Goal: Task Accomplishment & Management: Manage account settings

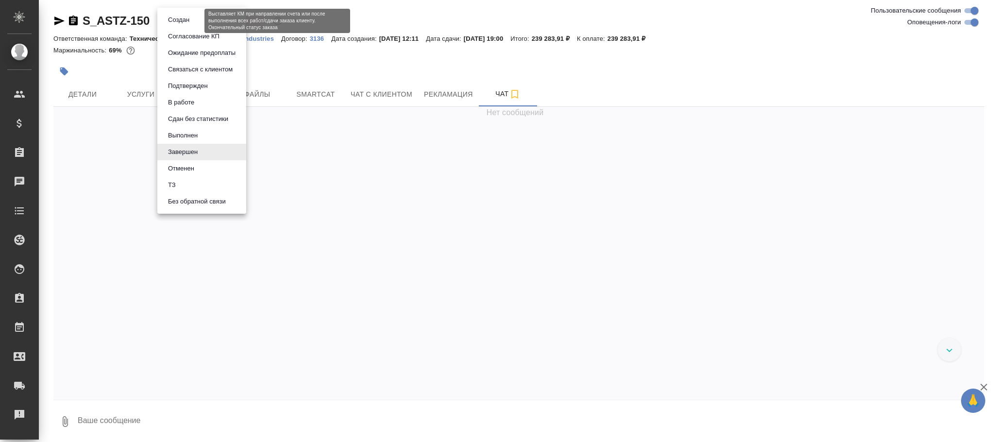
click at [188, 22] on body "🙏 .cls-1 fill:#fff; AWATERA Фокина Наталья n.fokina Клиенты Спецификации Заказы…" at bounding box center [497, 221] width 995 height 442
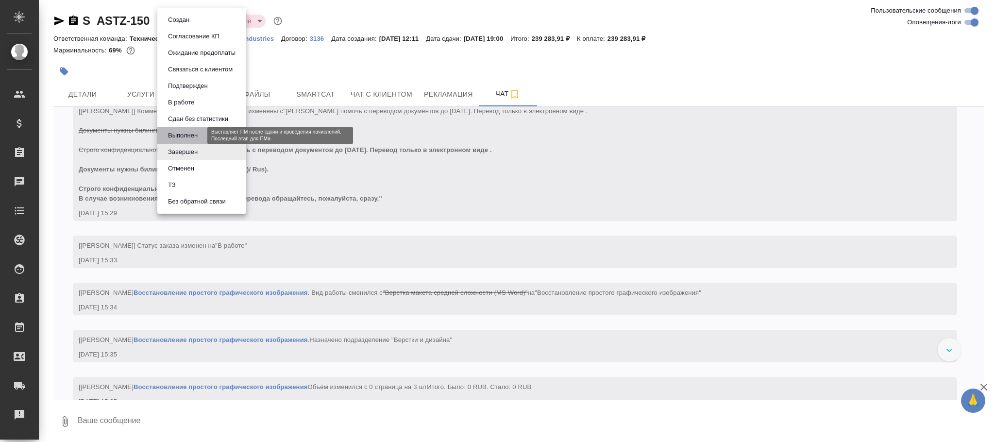
click at [184, 132] on button "Выполнен" at bounding box center [182, 135] width 35 height 11
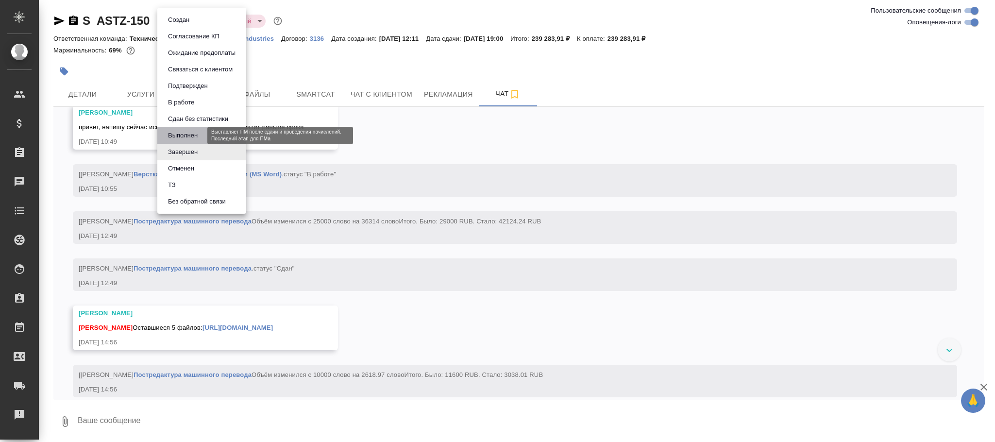
scroll to position [7439, 0]
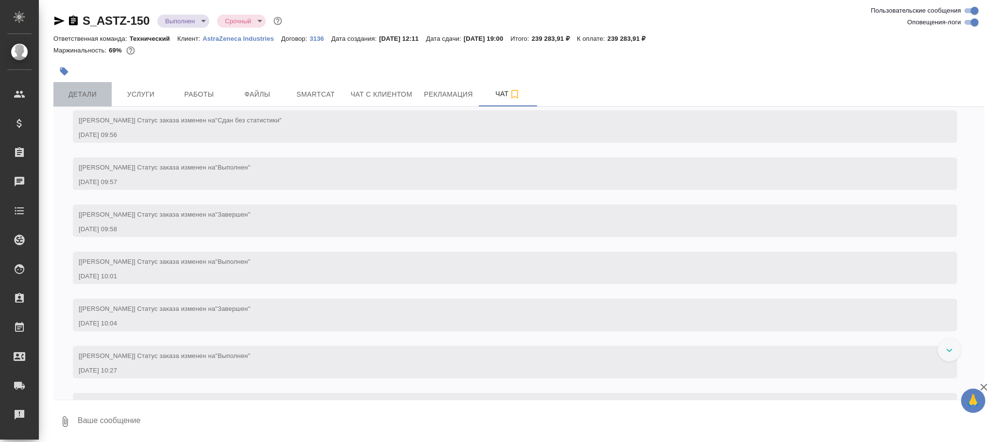
click at [84, 92] on span "Детали" at bounding box center [82, 94] width 47 height 12
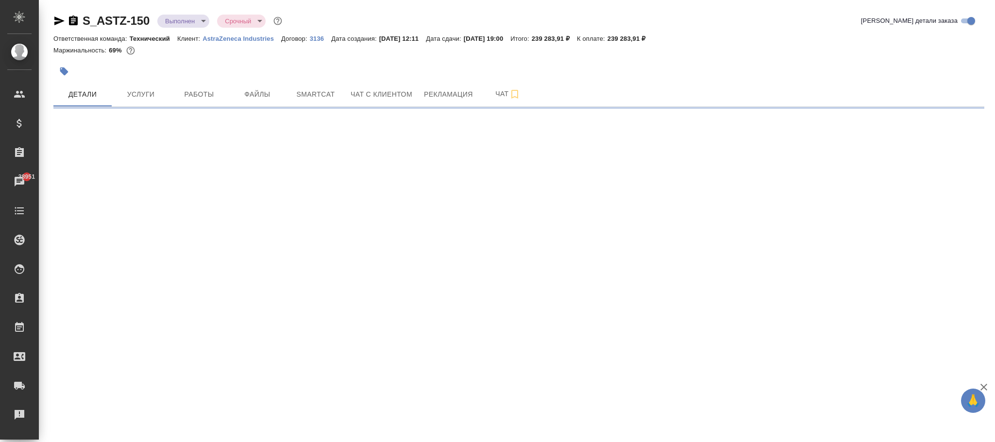
select select "RU"
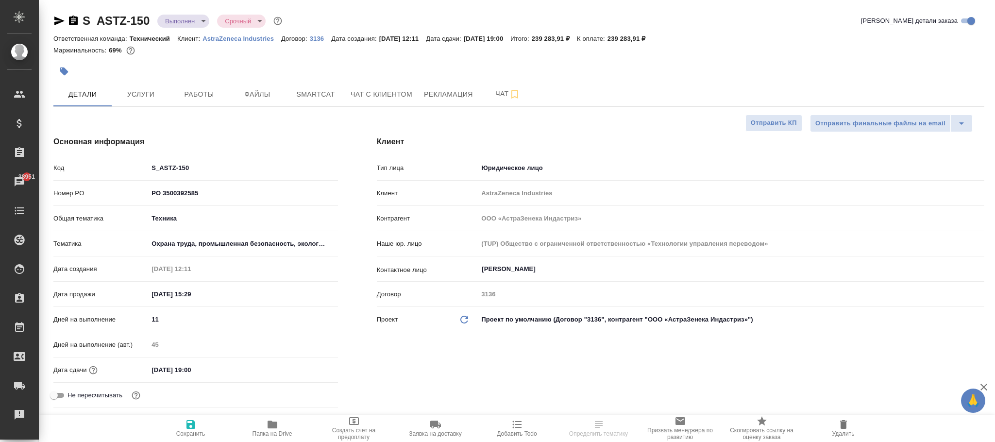
type textarea "x"
click at [185, 429] on icon "button" at bounding box center [191, 425] width 12 height 12
type textarea "x"
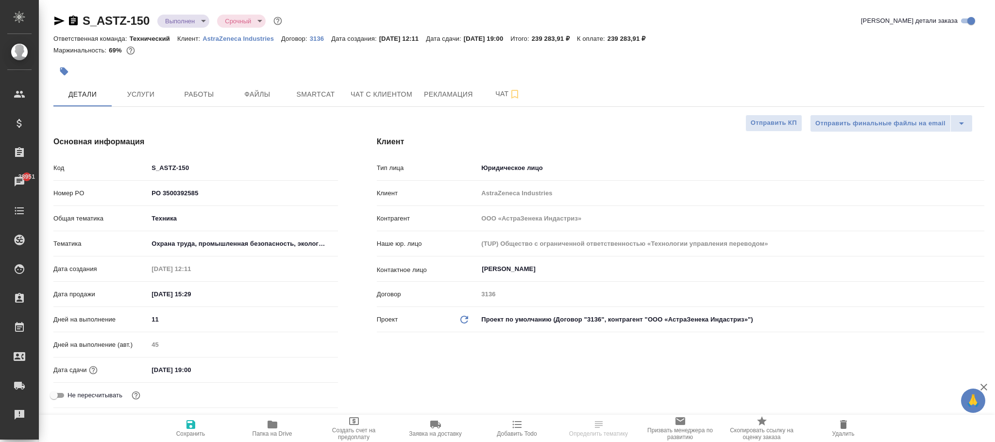
type textarea "x"
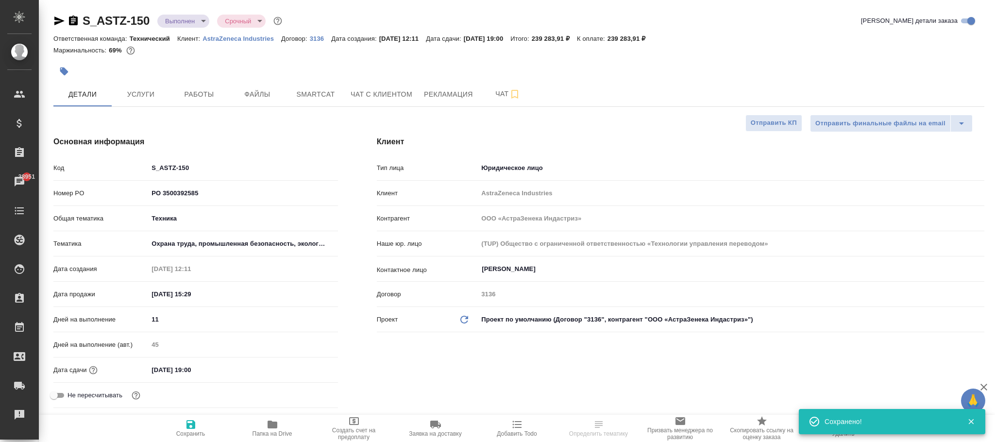
select select "RU"
type textarea "x"
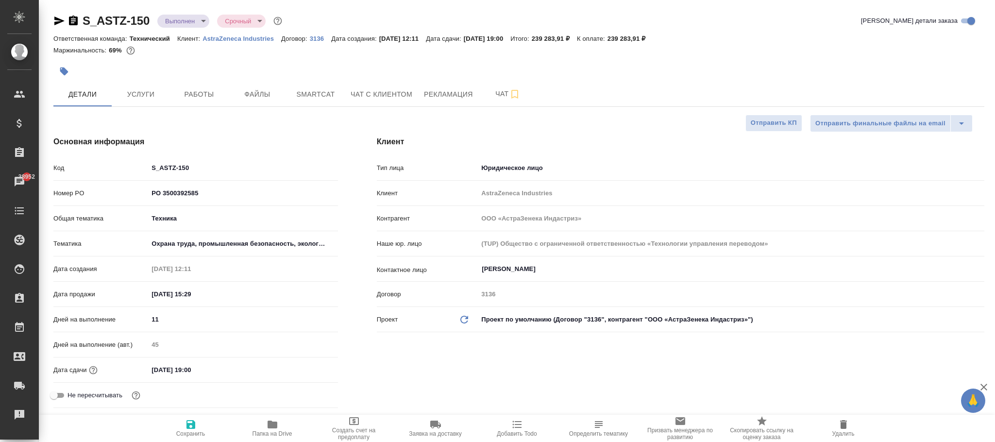
type textarea "x"
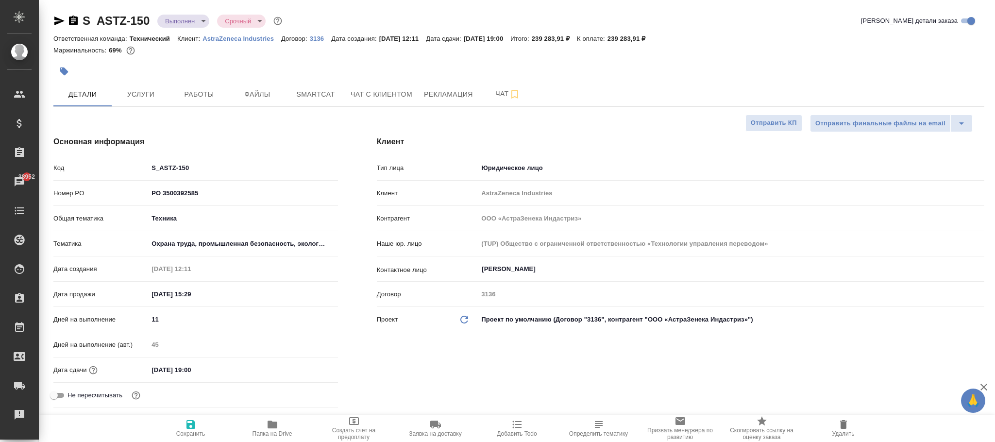
type textarea "x"
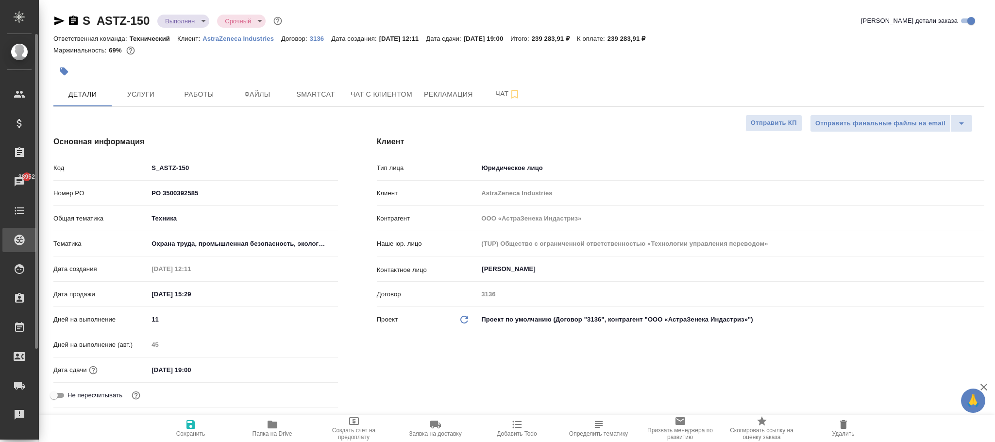
type textarea "x"
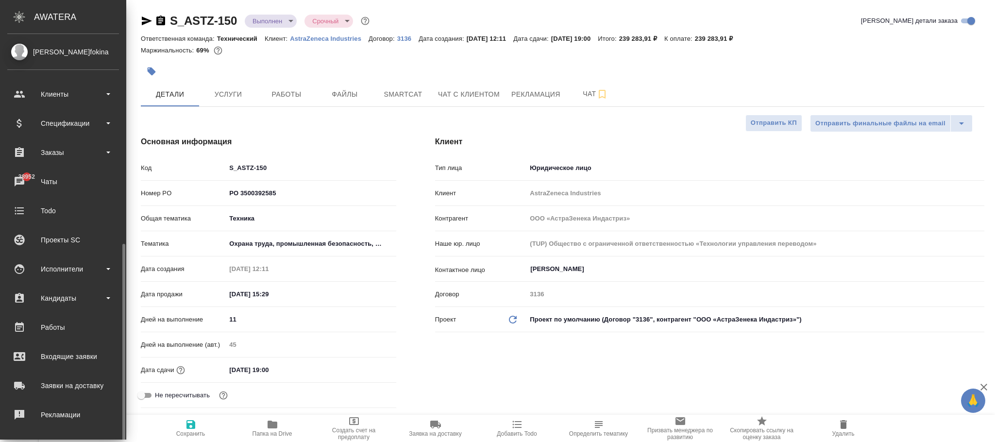
scroll to position [118, 0]
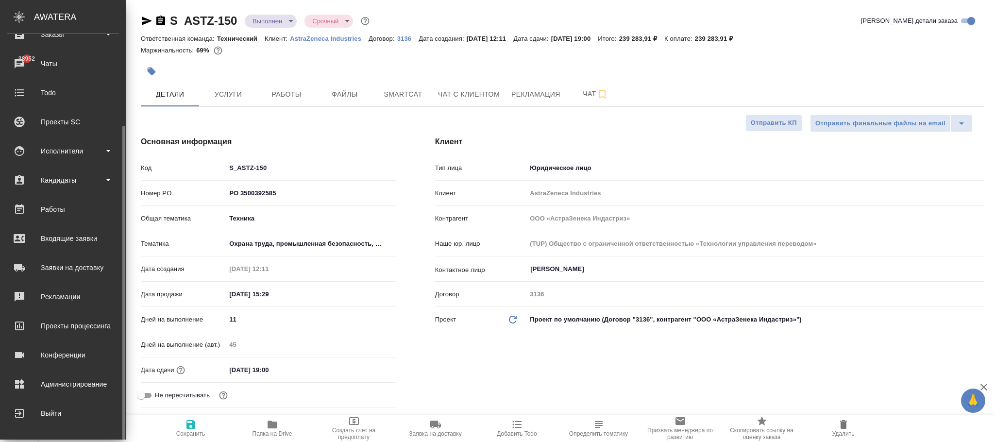
click at [68, 388] on div "Администрирование" at bounding box center [63, 384] width 112 height 15
type textarea "x"
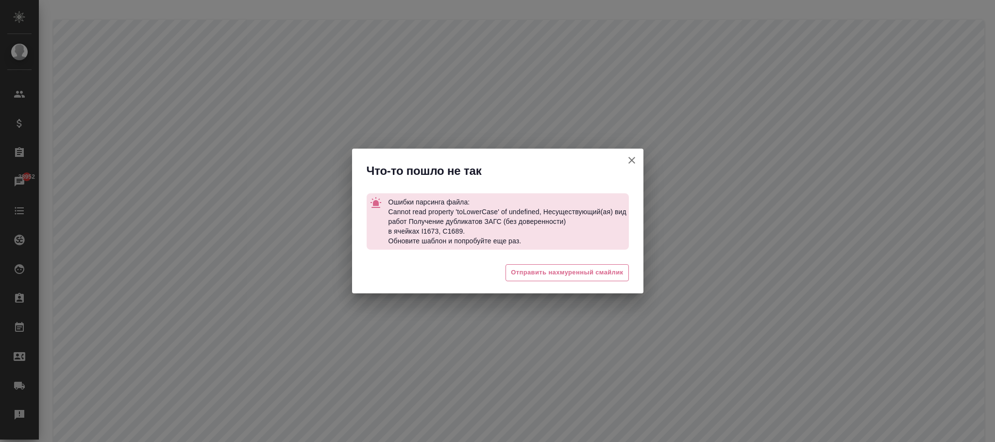
click at [628, 162] on icon "button" at bounding box center [632, 160] width 12 height 12
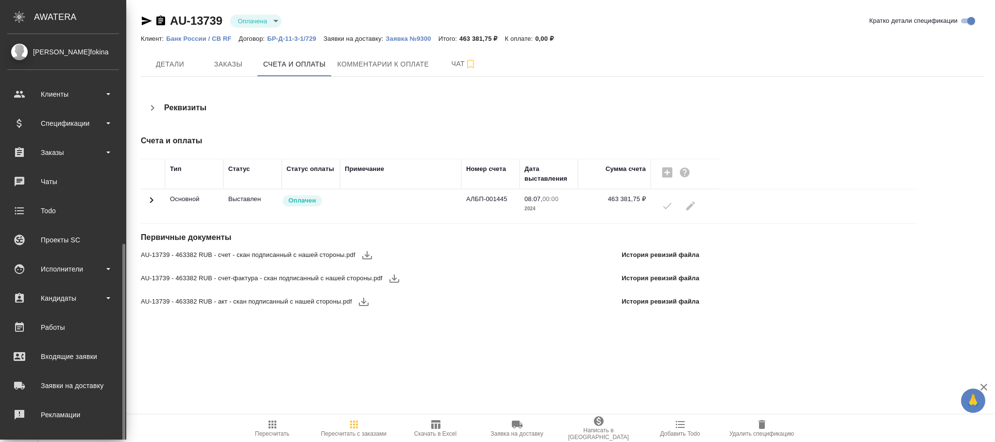
scroll to position [118, 0]
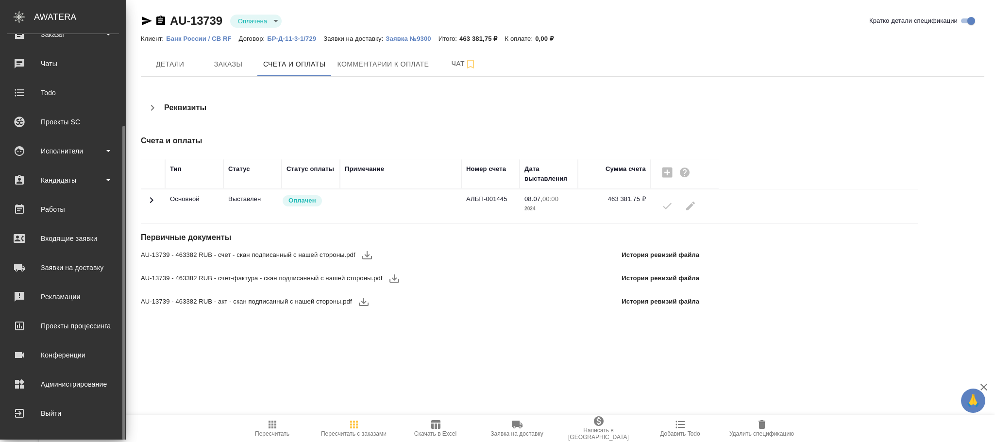
drag, startPoint x: 67, startPoint y: 382, endPoint x: 410, endPoint y: 228, distance: 375.8
click at [67, 381] on div "Администрирование" at bounding box center [63, 384] width 112 height 15
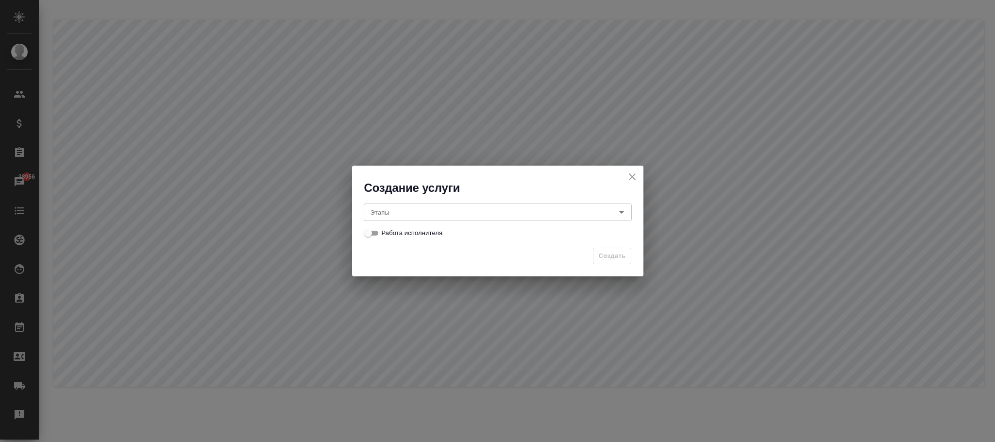
click at [406, 216] on input "Этапы" at bounding box center [482, 212] width 230 height 12
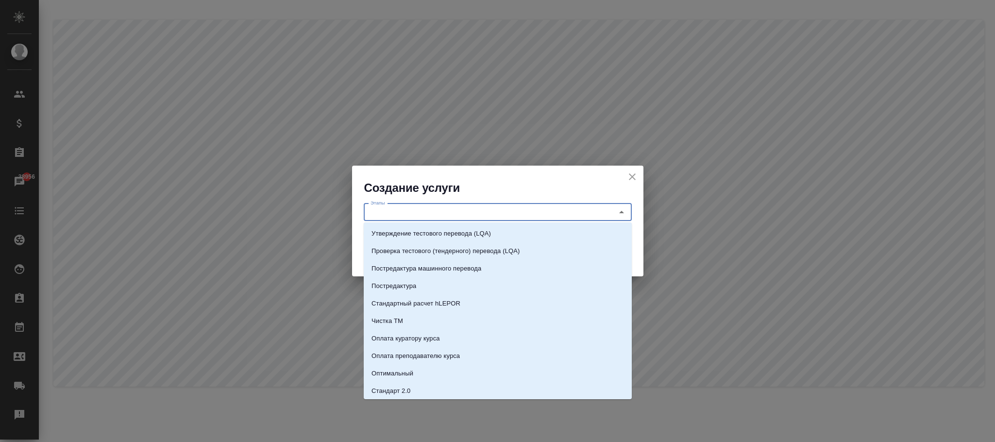
paste input "Получение дубликатов ЗАГС (без доверенности)"
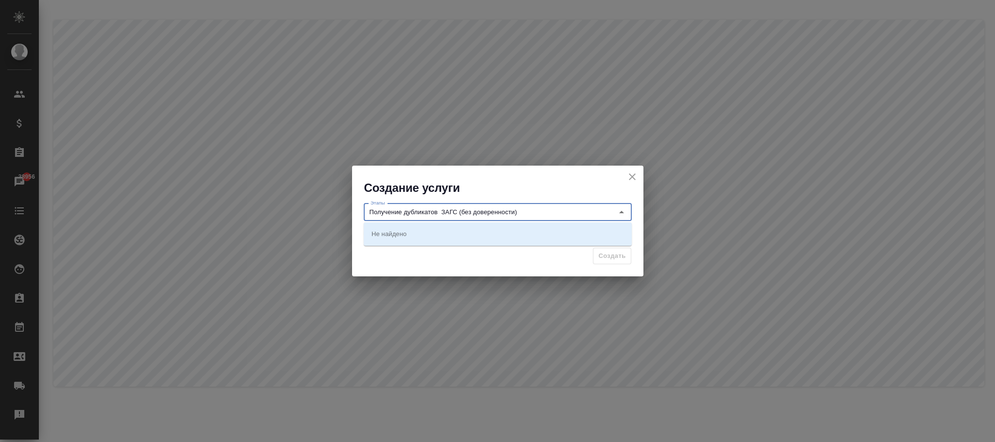
type input "Получение дубликатов ЗАГС (без доверенности)"
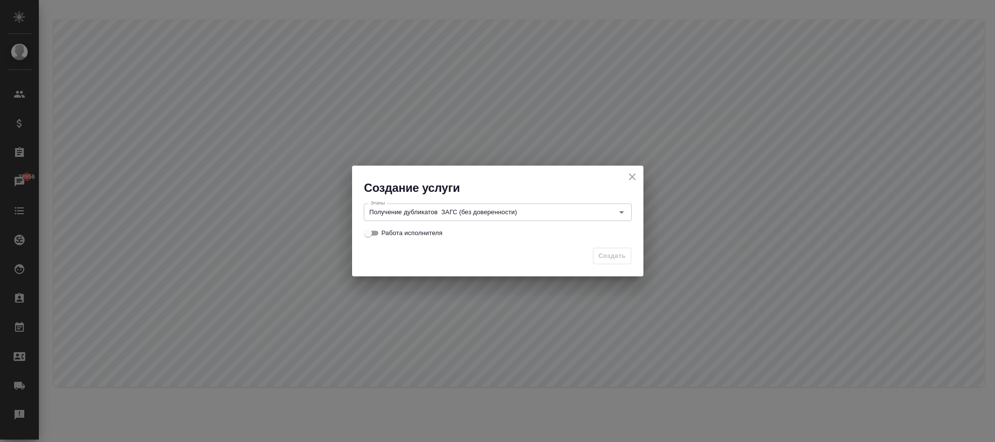
click at [442, 258] on div "Создать" at bounding box center [497, 260] width 291 height 34
click at [380, 230] on input "Работа исполнителя" at bounding box center [368, 233] width 35 height 12
checkbox input "true"
click at [599, 254] on span "Создать" at bounding box center [611, 256] width 27 height 11
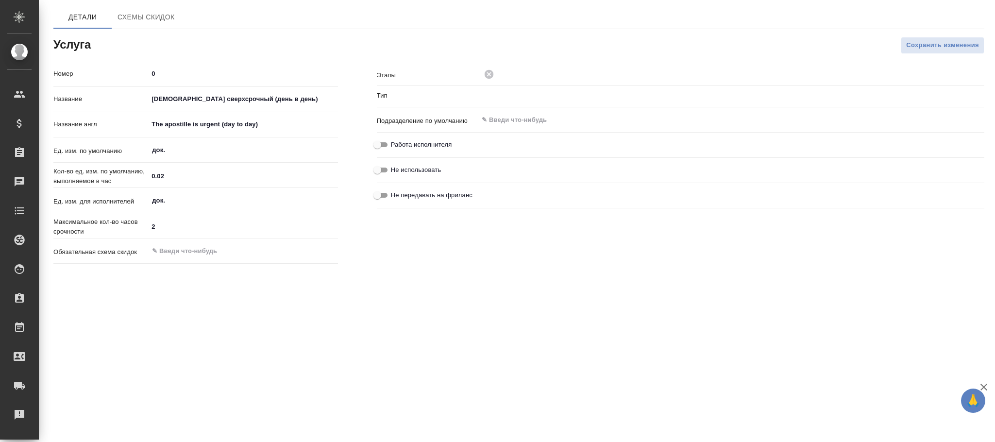
type input "Заверения"
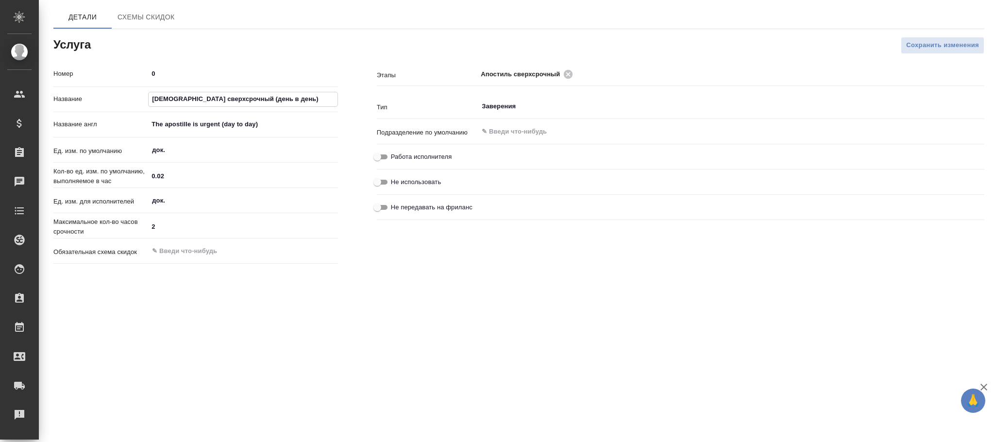
click at [153, 98] on input "Апостиль сверхсрочный (день в день)" at bounding box center [243, 99] width 188 height 14
drag, startPoint x: 281, startPoint y: 98, endPoint x: 150, endPoint y: 93, distance: 131.2
click at [150, 93] on input "Апостиль сверхсрочный (день в день)" at bounding box center [243, 99] width 188 height 14
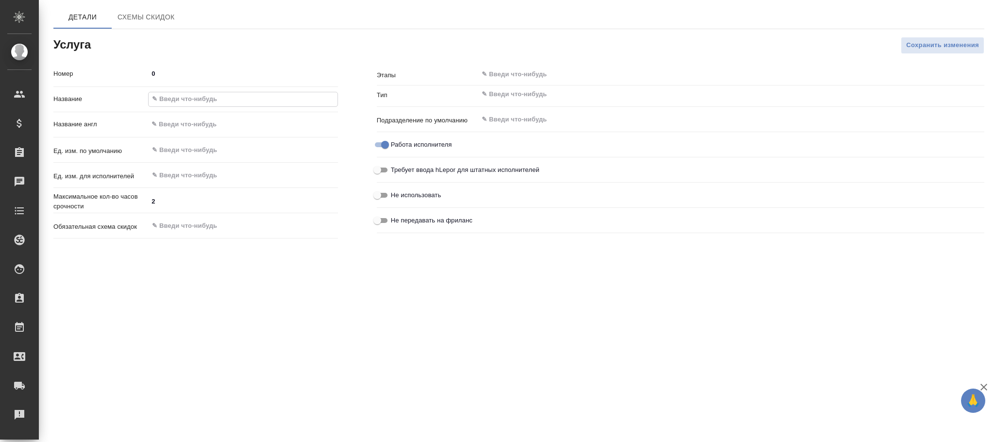
click at [200, 93] on input "text" at bounding box center [243, 99] width 188 height 14
paste input "Получение дубликатов ЗАГС (без доверенности)"
type input "Получение дубликатов ЗАГС (без доверенности)"
click at [506, 91] on input "text" at bounding box center [715, 94] width 468 height 12
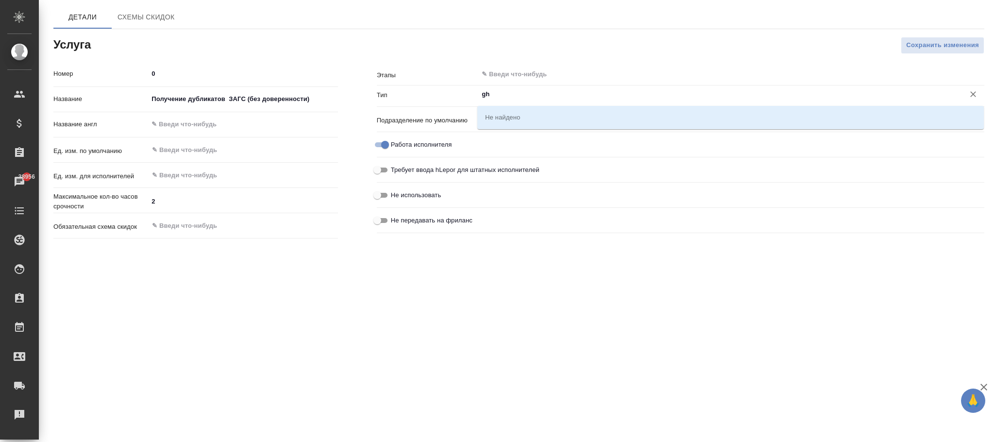
type input "g"
click at [540, 116] on li "Прочее" at bounding box center [730, 116] width 507 height 17
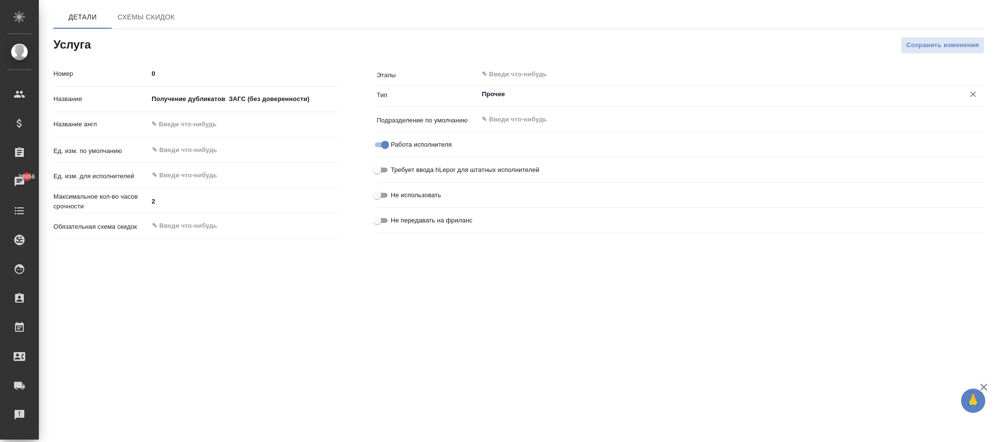
type input "Прочее"
click at [386, 143] on input "Работа исполнителя" at bounding box center [385, 145] width 35 height 12
checkbox input "false"
click at [188, 123] on input "text" at bounding box center [243, 125] width 188 height 14
paste input "Receiving duplicates of the registry office (without a power of attorney)"
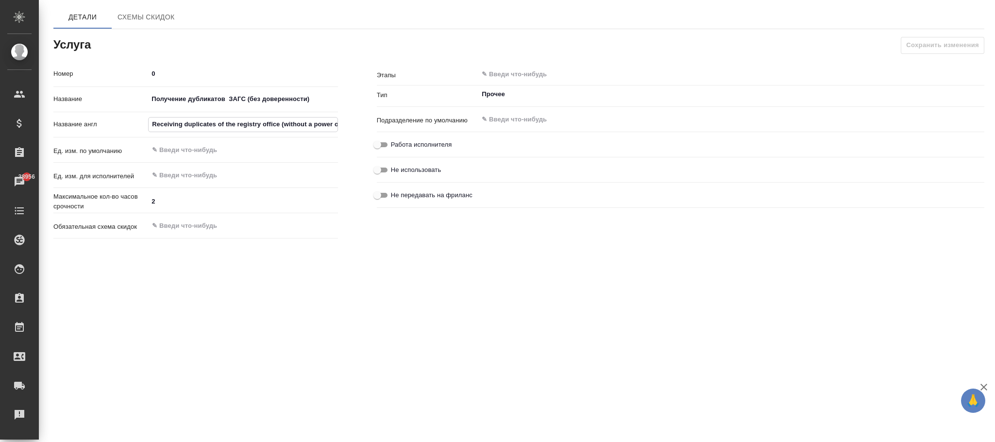
scroll to position [0, 33]
type input "Receiving duplicates of the registry office (without a power of attorney)"
click at [511, 269] on div ".cls-1 fill:#fff; AWATERA Фокина Наталья n.fokina Клиенты Спецификации Заказы 3…" at bounding box center [497, 221] width 995 height 442
click at [382, 143] on input "Работа исполнителя" at bounding box center [377, 145] width 35 height 12
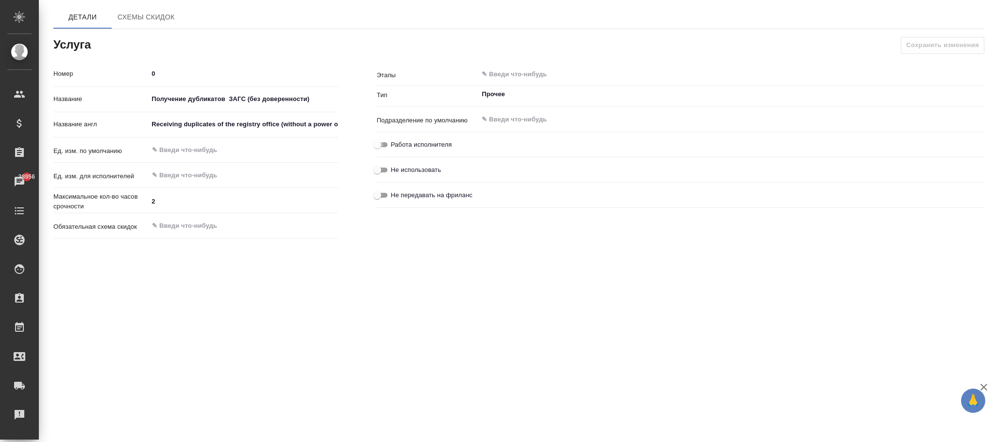
checkbox input "true"
click at [925, 45] on span "Сохранить изменения" at bounding box center [942, 45] width 73 height 11
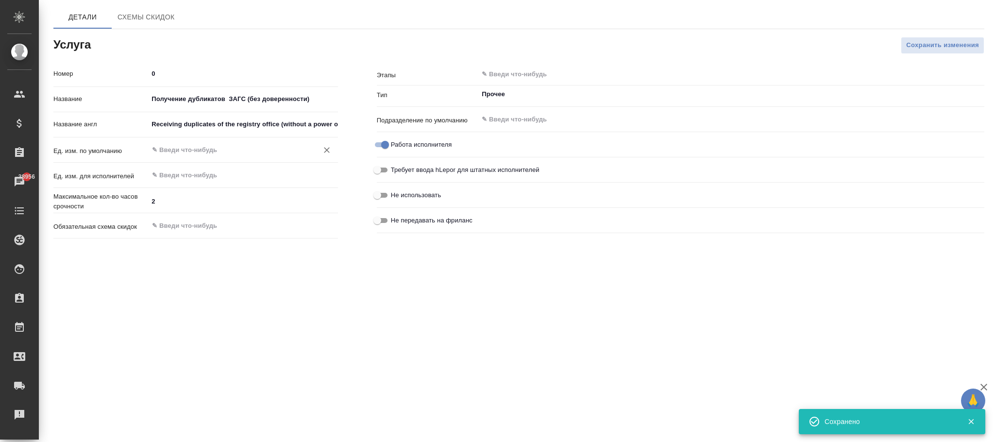
click at [172, 149] on input "text" at bounding box center [226, 150] width 151 height 12
click at [202, 172] on li "док." at bounding box center [242, 172] width 189 height 17
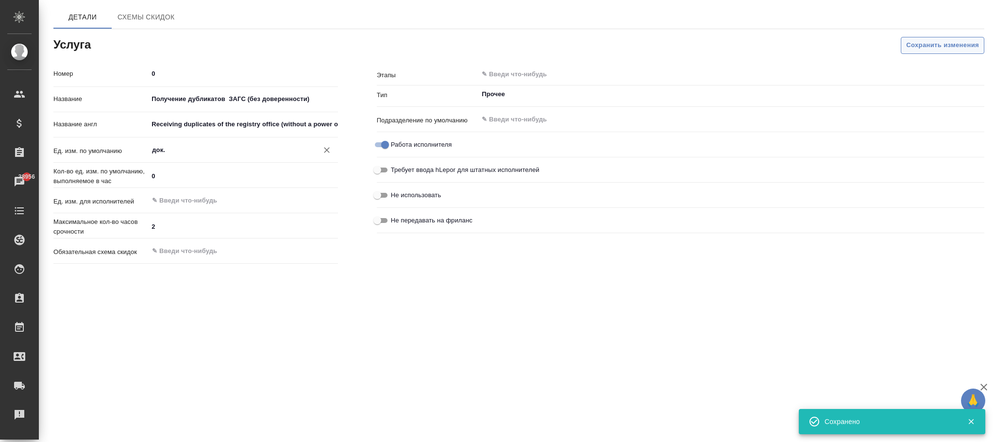
type input "док."
click at [919, 41] on span "Сохранить изменения" at bounding box center [942, 45] width 73 height 11
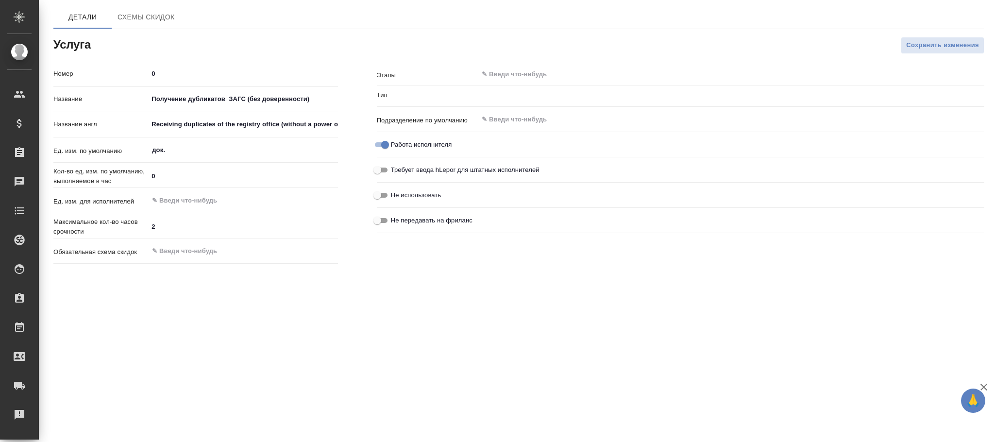
type input "Прочее"
drag, startPoint x: 320, startPoint y: 98, endPoint x: 145, endPoint y: 92, distance: 174.9
click at [145, 92] on div "Название Получение дубликатов ЗАГС (без доверенности)" at bounding box center [195, 99] width 285 height 17
click at [501, 70] on input "text" at bounding box center [715, 74] width 468 height 12
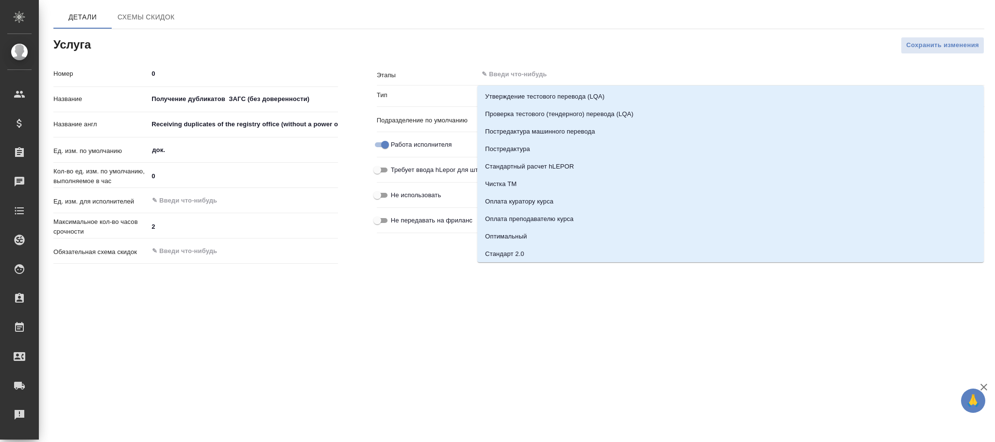
paste input "Получение дубликатов ЗАГС (без доверенности)"
type input "Получение дубликатов ЗАГС (без доверенности)"
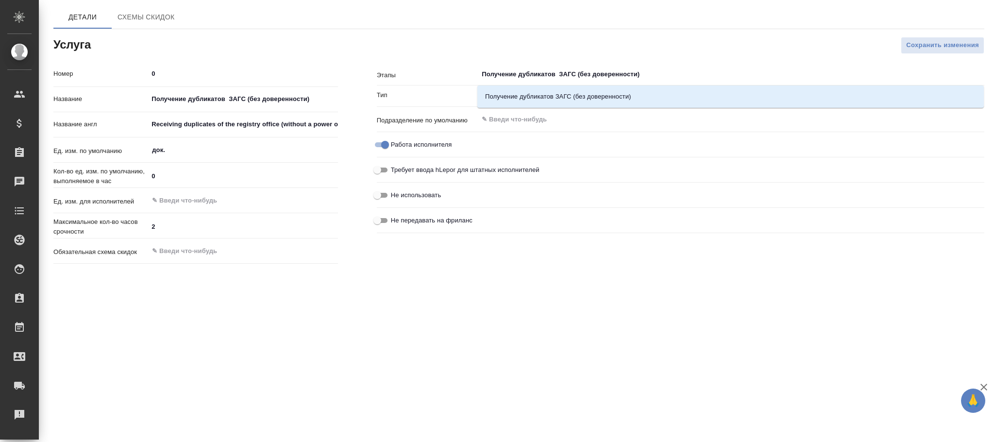
drag, startPoint x: 580, startPoint y: 92, endPoint x: 966, endPoint y: 67, distance: 386.9
click at [587, 92] on li "Получение дубликатов ЗАГС (без доверенности)" at bounding box center [730, 96] width 507 height 17
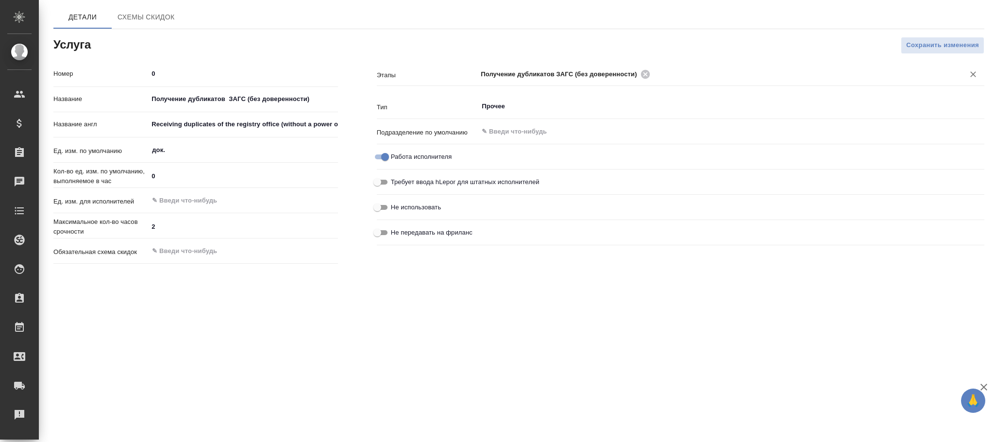
click at [938, 44] on span "Сохранить изменения" at bounding box center [942, 45] width 73 height 11
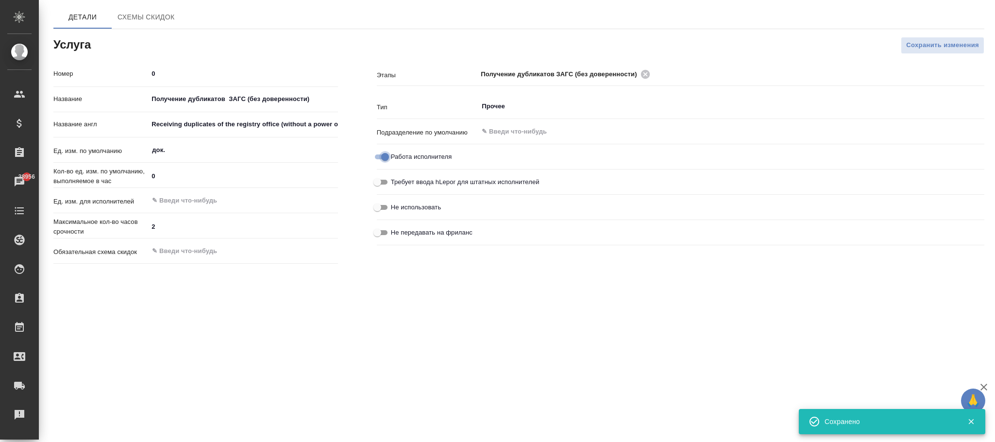
click at [382, 156] on input "Работа исполнителя" at bounding box center [385, 157] width 35 height 12
checkbox input "false"
click at [927, 42] on span "Сохранить изменения" at bounding box center [942, 45] width 73 height 11
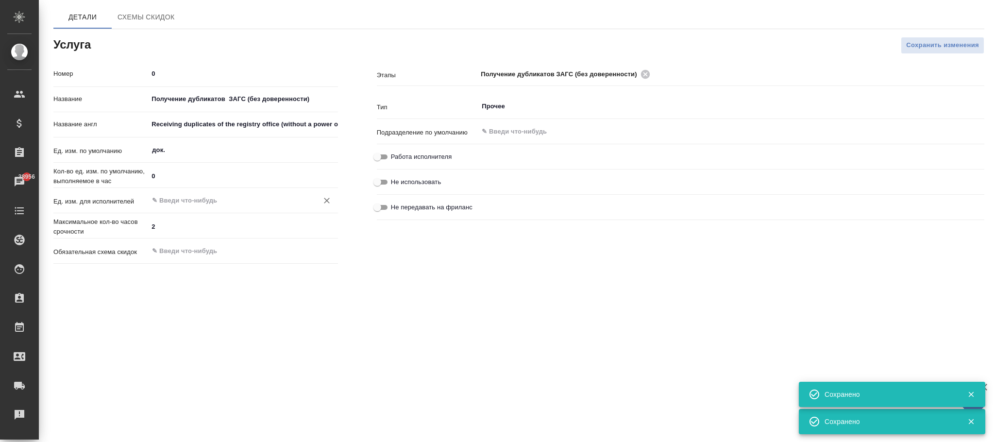
click at [173, 205] on input "text" at bounding box center [226, 201] width 151 height 12
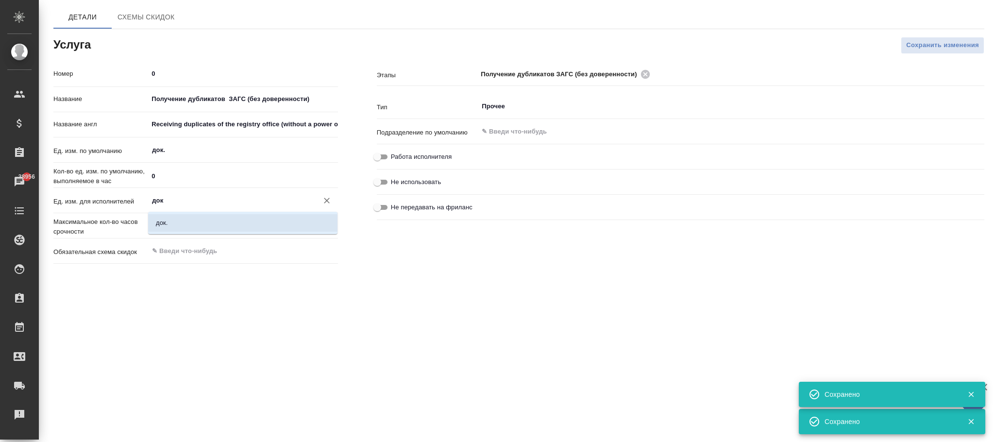
drag, startPoint x: 186, startPoint y: 217, endPoint x: 660, endPoint y: 102, distance: 488.7
click at [186, 218] on li "док." at bounding box center [242, 222] width 189 height 17
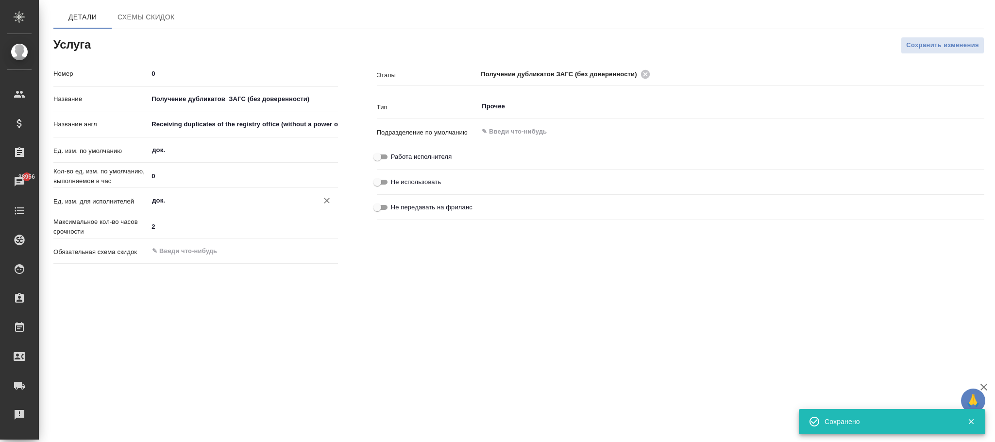
type input "док."
drag, startPoint x: 937, startPoint y: 55, endPoint x: 913, endPoint y: 61, distance: 24.5
click at [936, 54] on div "Этапы Получение дубликатов ЗАГС (без доверенности) ​ Тип Прочее ​ Подразделение…" at bounding box center [680, 166] width 646 height 241
drag, startPoint x: 934, startPoint y: 47, endPoint x: 586, endPoint y: 124, distance: 356.7
click at [934, 48] on span "Сохранить изменения" at bounding box center [942, 45] width 73 height 11
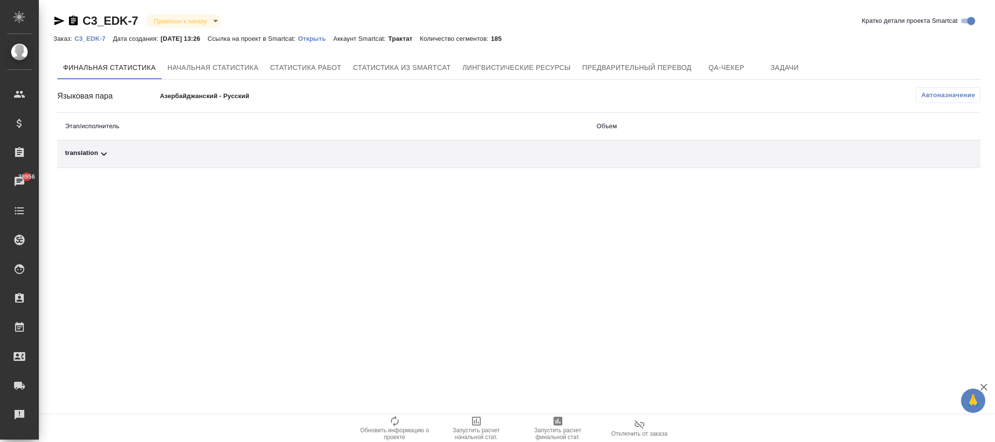
click at [84, 36] on p "C3_EDK-7" at bounding box center [93, 38] width 38 height 7
click at [952, 95] on span "Автоназначение" at bounding box center [948, 95] width 54 height 10
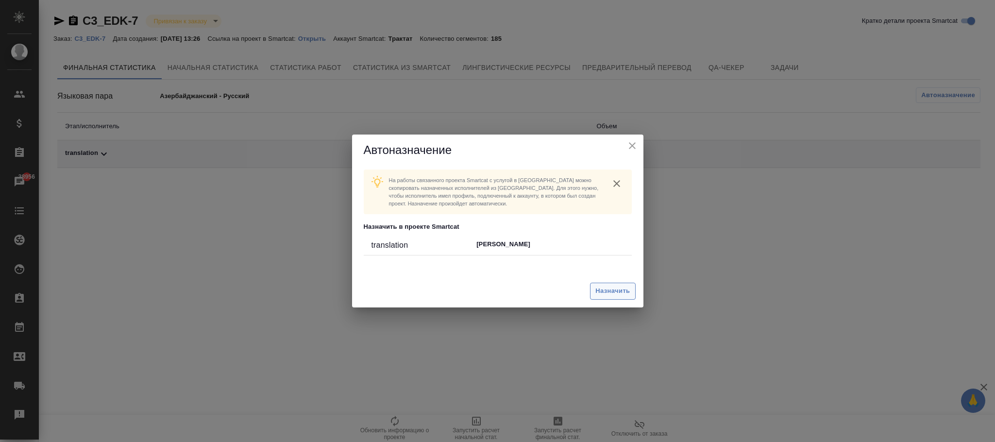
click at [617, 288] on span "Назначить" at bounding box center [612, 291] width 34 height 11
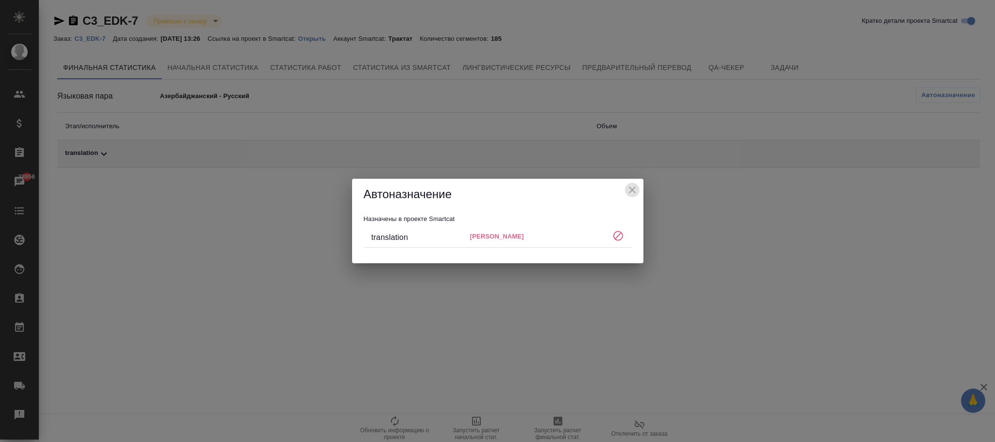
click at [631, 191] on icon "close" at bounding box center [632, 190] width 12 height 12
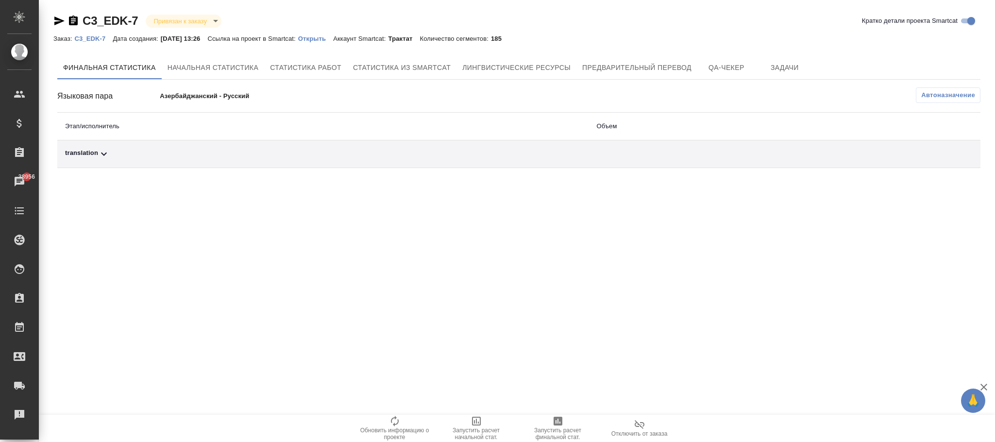
click at [98, 35] on p "C3_EDK-7" at bounding box center [93, 38] width 38 height 7
click at [956, 92] on span "Автоназначение" at bounding box center [948, 95] width 54 height 10
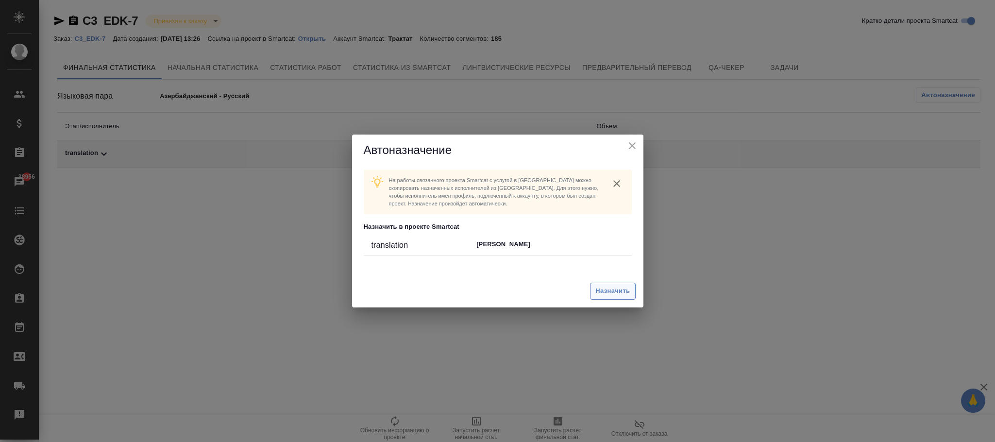
click at [609, 286] on span "Назначить" at bounding box center [612, 291] width 34 height 11
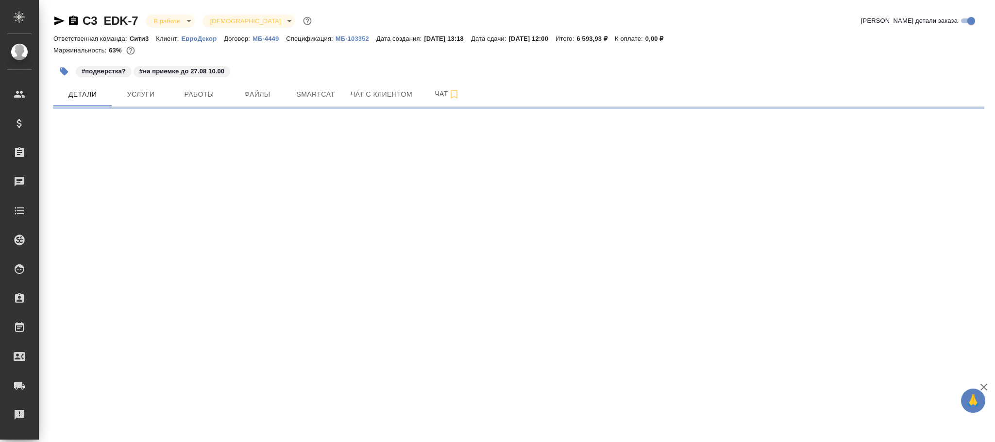
select select "RU"
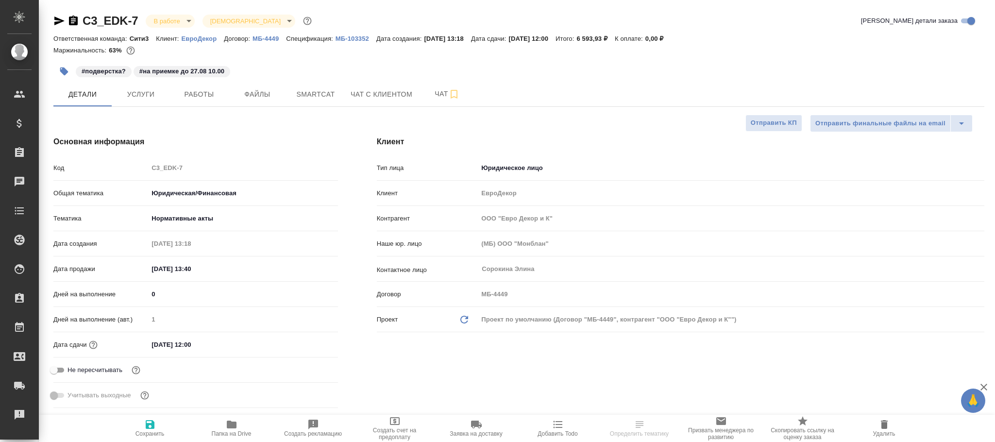
type textarea "x"
click at [203, 101] on span "Работы" at bounding box center [199, 94] width 47 height 12
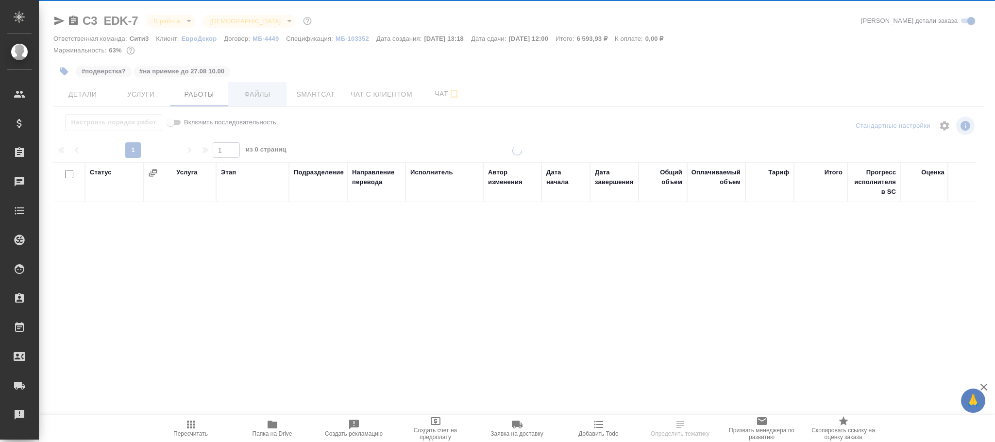
click at [261, 97] on div at bounding box center [517, 203] width 956 height 406
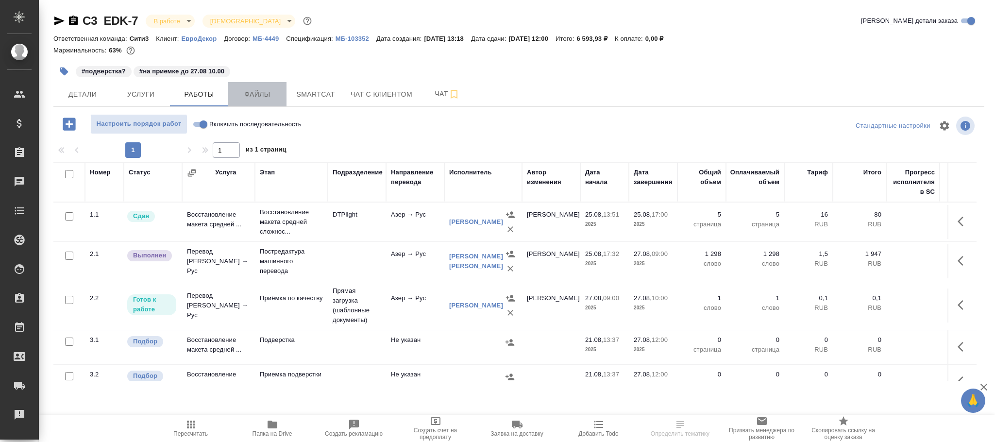
click at [261, 94] on span "Файлы" at bounding box center [257, 94] width 47 height 12
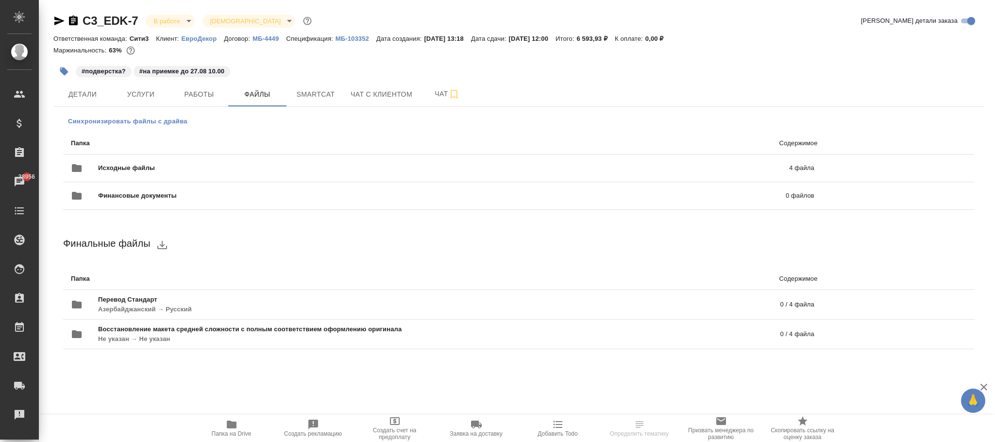
click at [151, 122] on span "Синхронизировать файлы с драйва" at bounding box center [127, 122] width 119 height 10
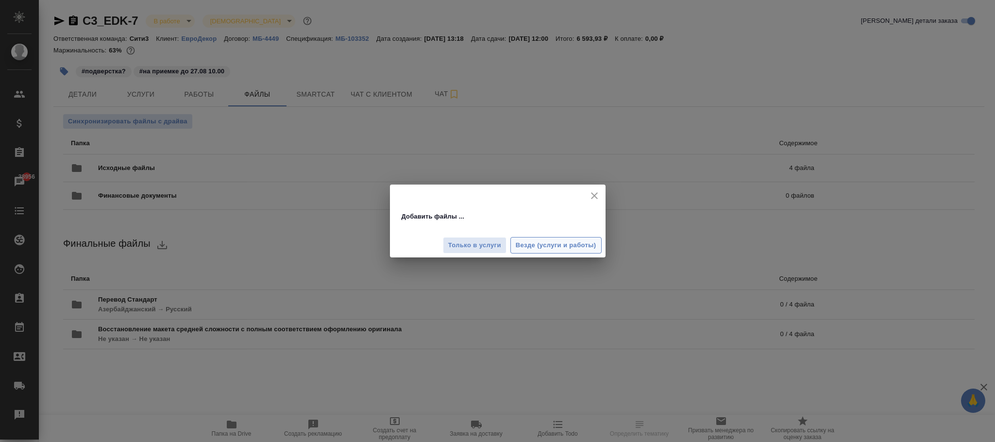
click at [560, 240] on span "Везде (услуги и работы)" at bounding box center [556, 245] width 81 height 11
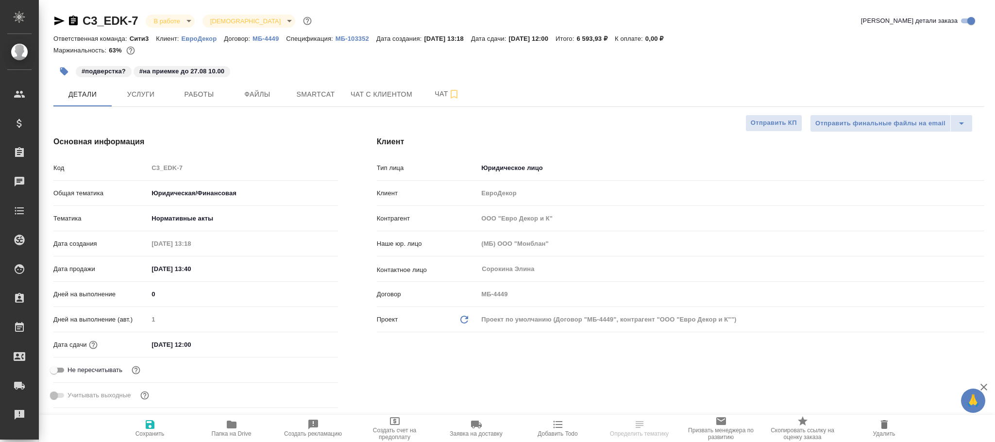
select select "RU"
click at [204, 96] on span "Работы" at bounding box center [199, 94] width 47 height 12
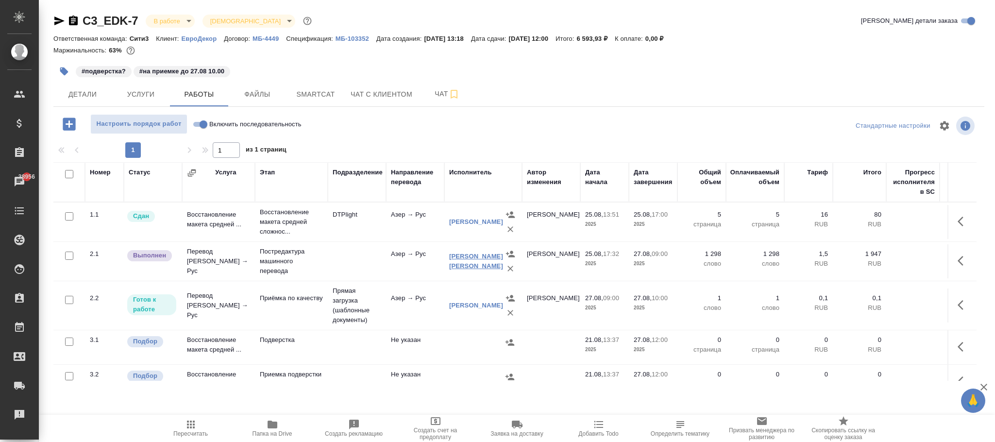
click at [481, 261] on link "[PERSON_NAME] [PERSON_NAME]" at bounding box center [476, 261] width 54 height 17
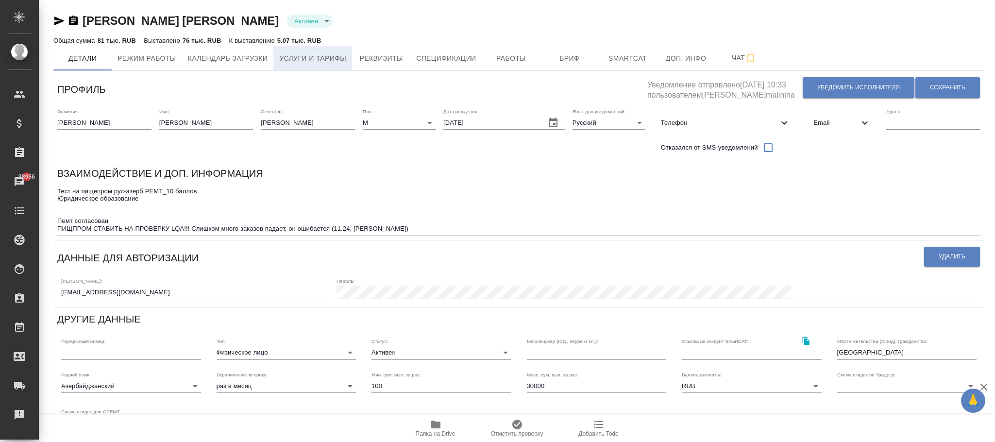
click at [317, 61] on span "Услуги и тарифы" at bounding box center [312, 58] width 67 height 12
